Goal: Obtain resource: Download file/media

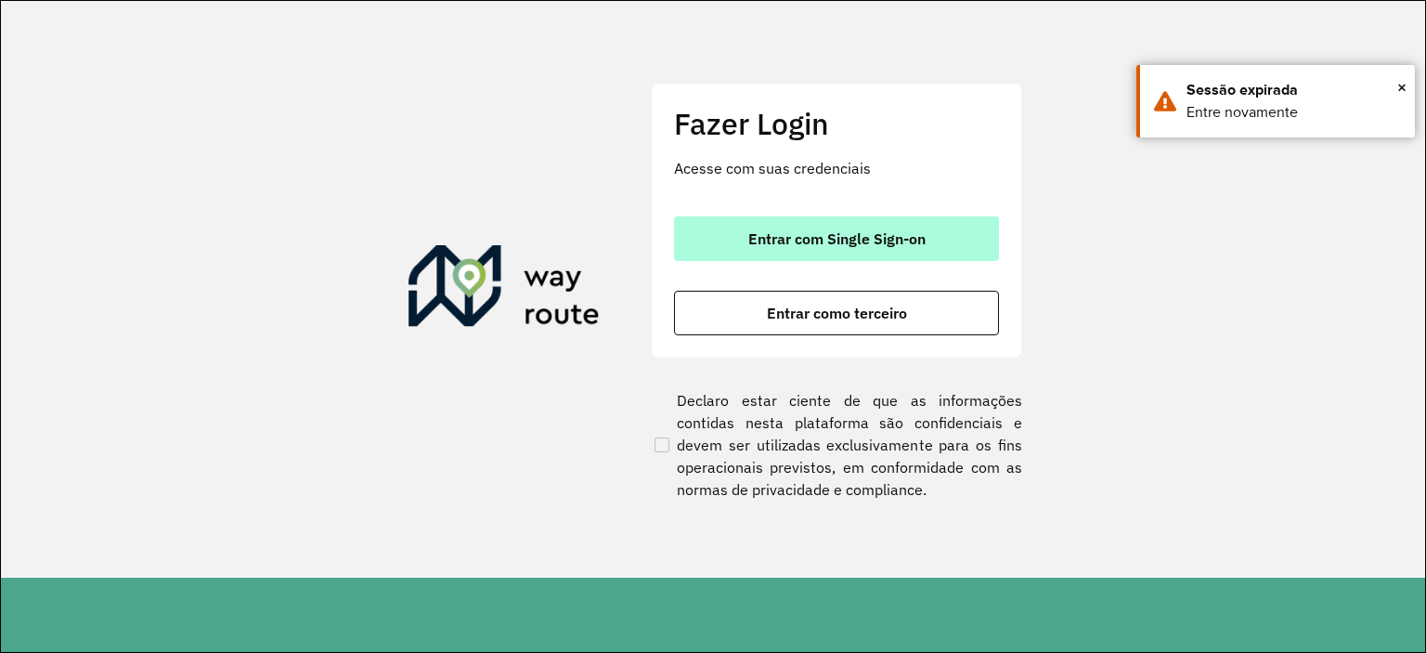
click at [867, 245] on span "Entrar com Single Sign-on" at bounding box center [837, 238] width 177 height 15
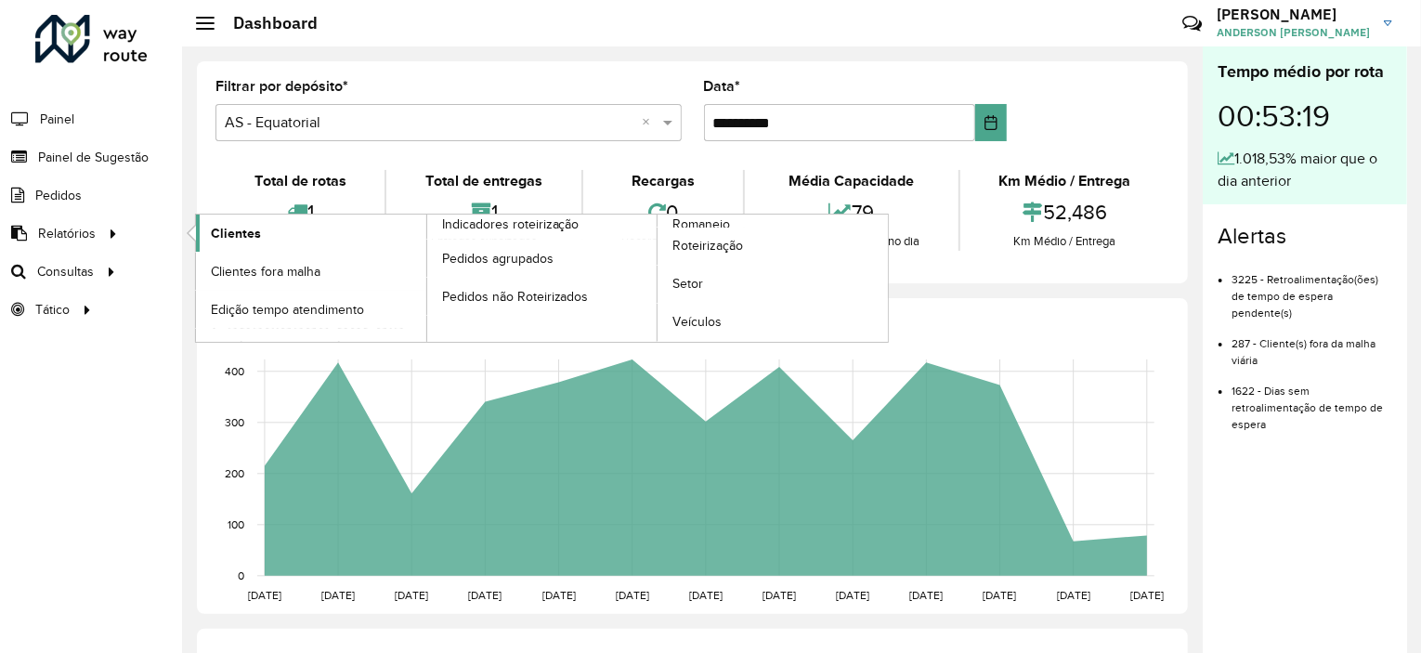
click at [256, 224] on span "Clientes" at bounding box center [236, 234] width 50 height 20
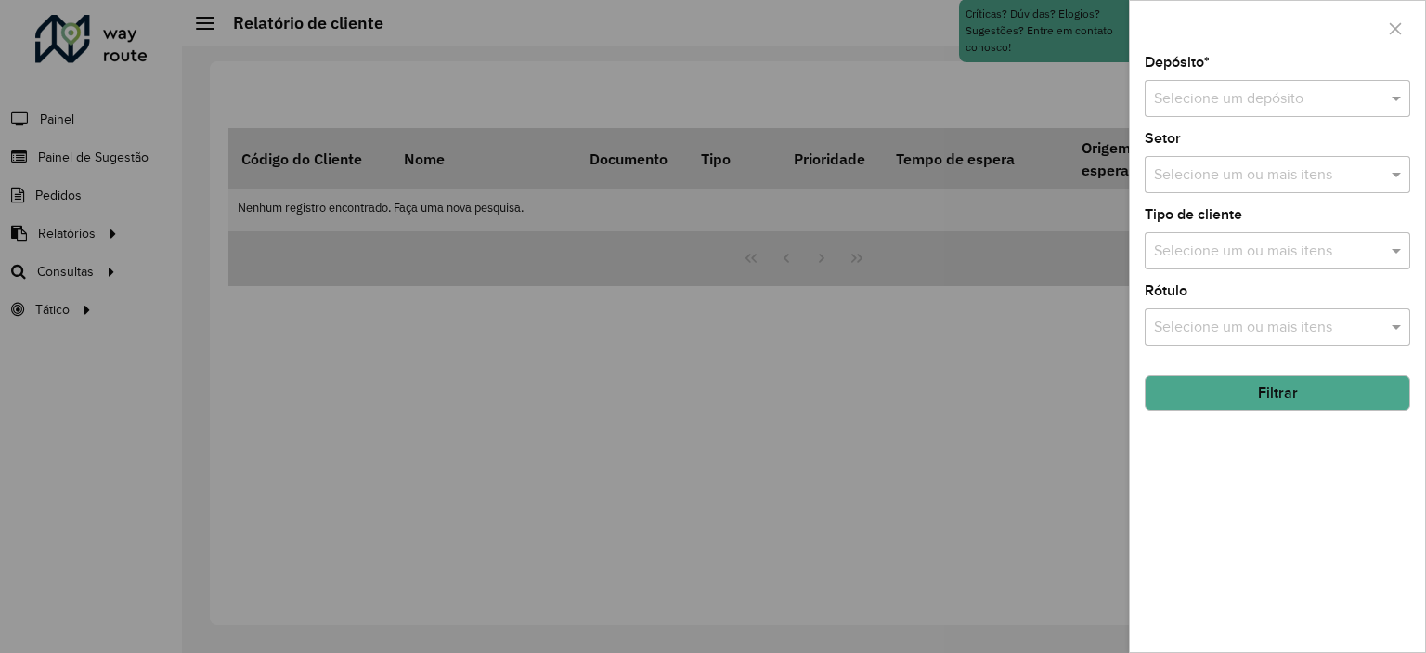
click at [1167, 103] on input "text" at bounding box center [1259, 99] width 210 height 22
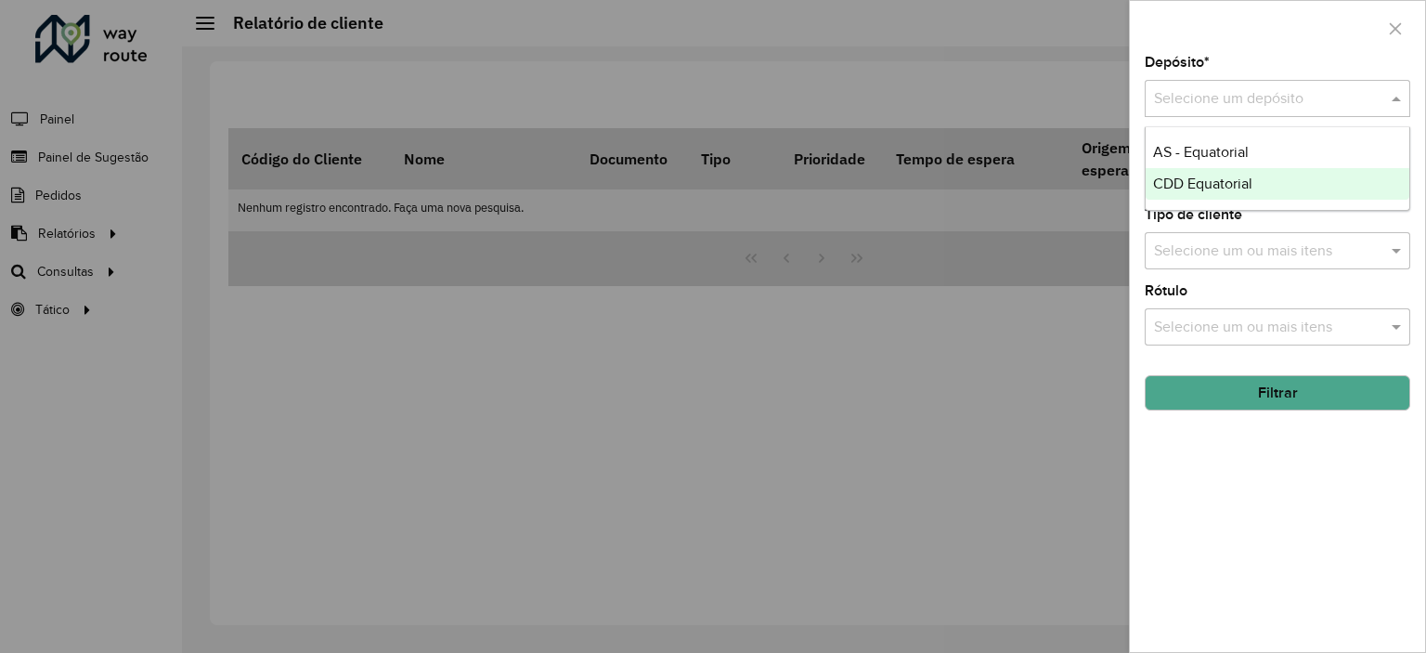
click at [1174, 174] on div "CDD Equatorial" at bounding box center [1278, 184] width 264 height 32
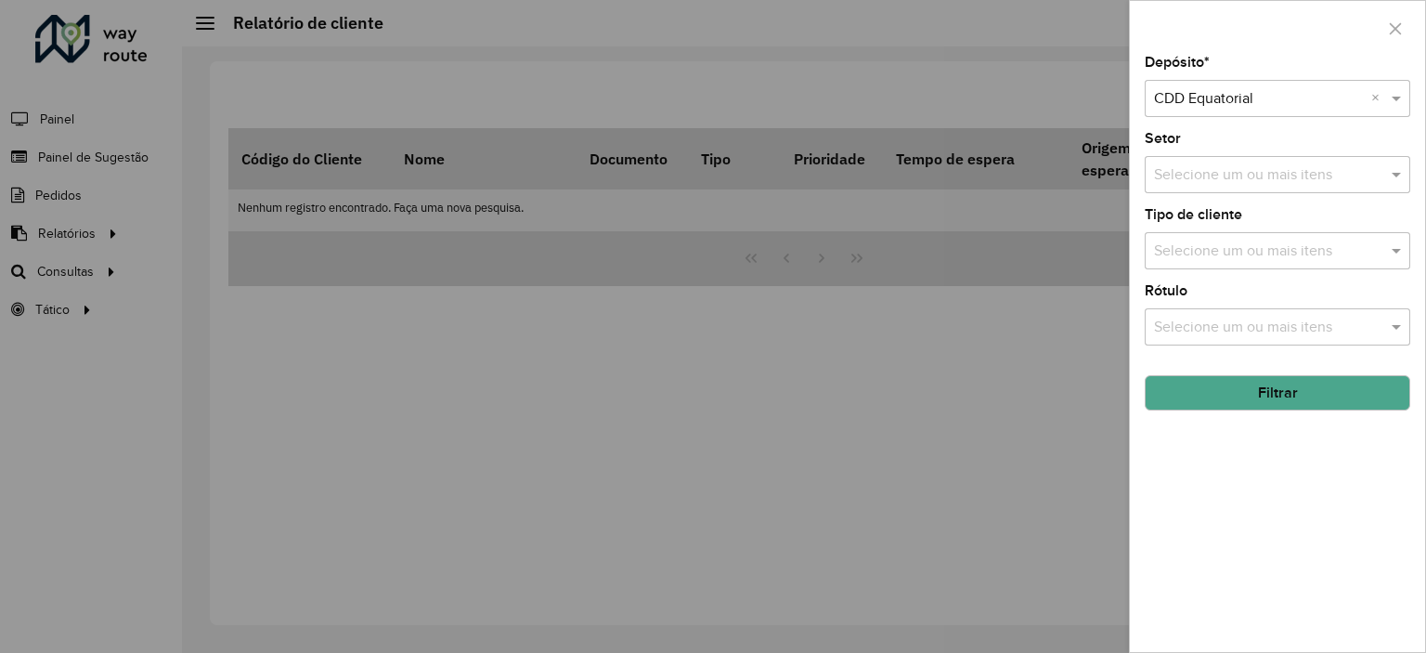
click at [1267, 400] on button "Filtrar" at bounding box center [1278, 392] width 266 height 35
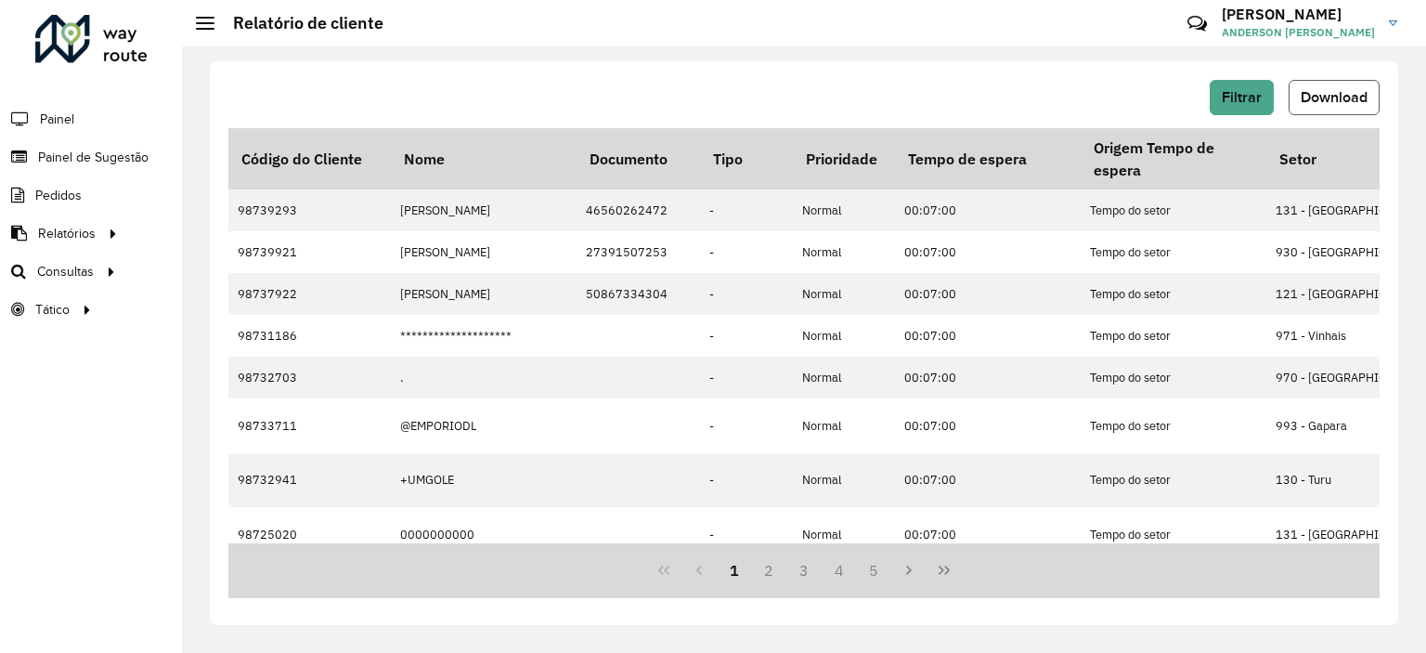
click at [1316, 89] on span "Download" at bounding box center [1334, 97] width 67 height 16
